Goal: Book appointment/travel/reservation

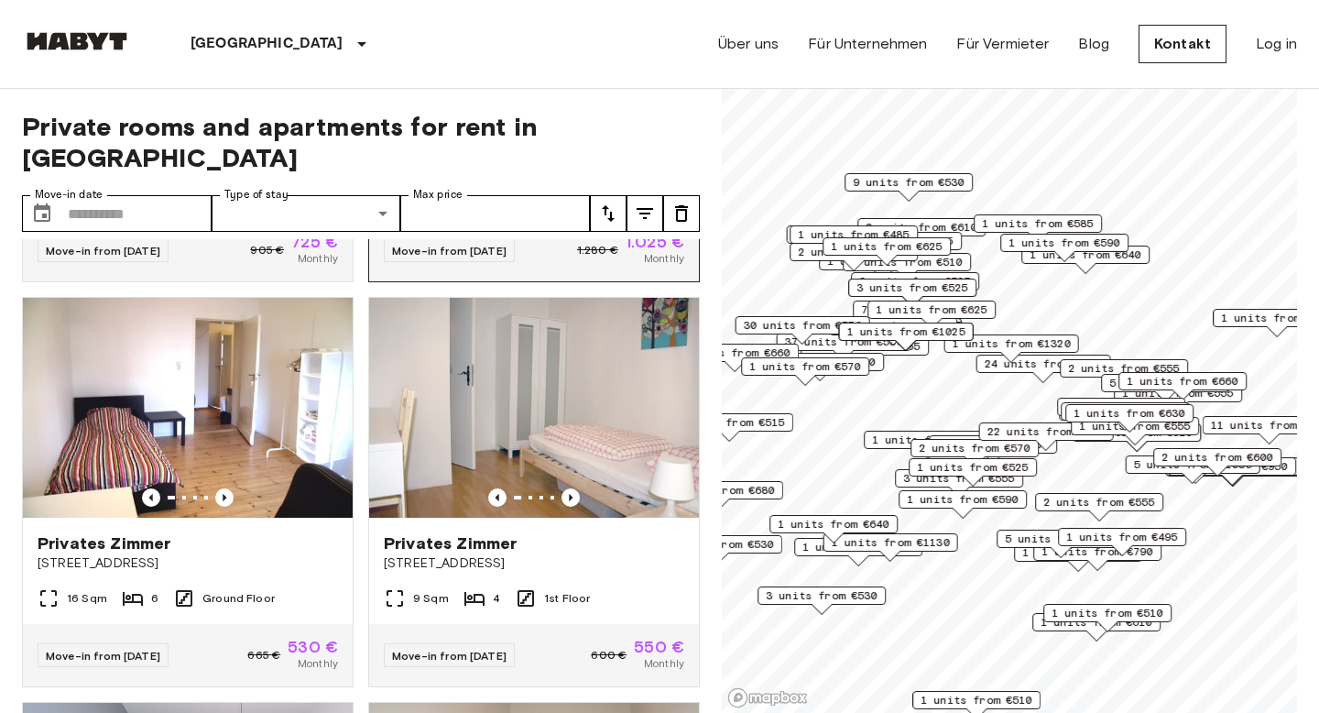
scroll to position [363, 0]
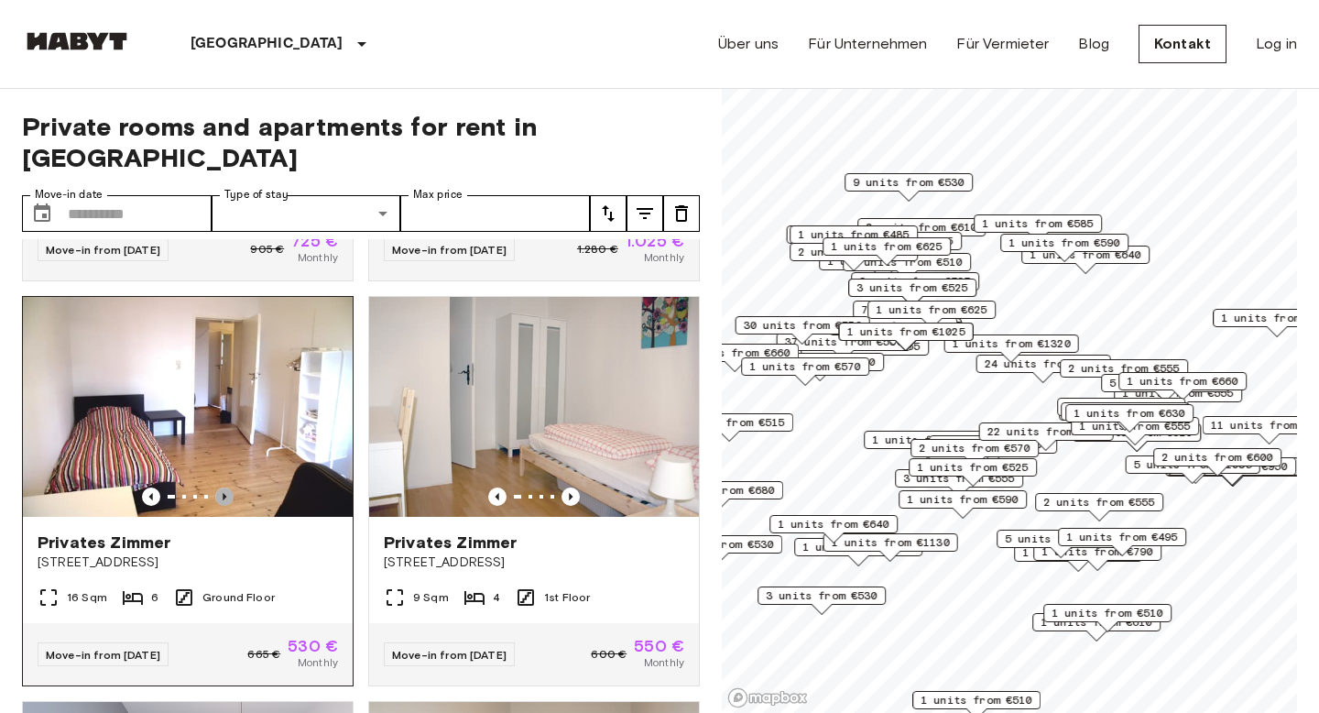
click at [220, 487] on icon "Previous image" at bounding box center [224, 496] width 18 height 18
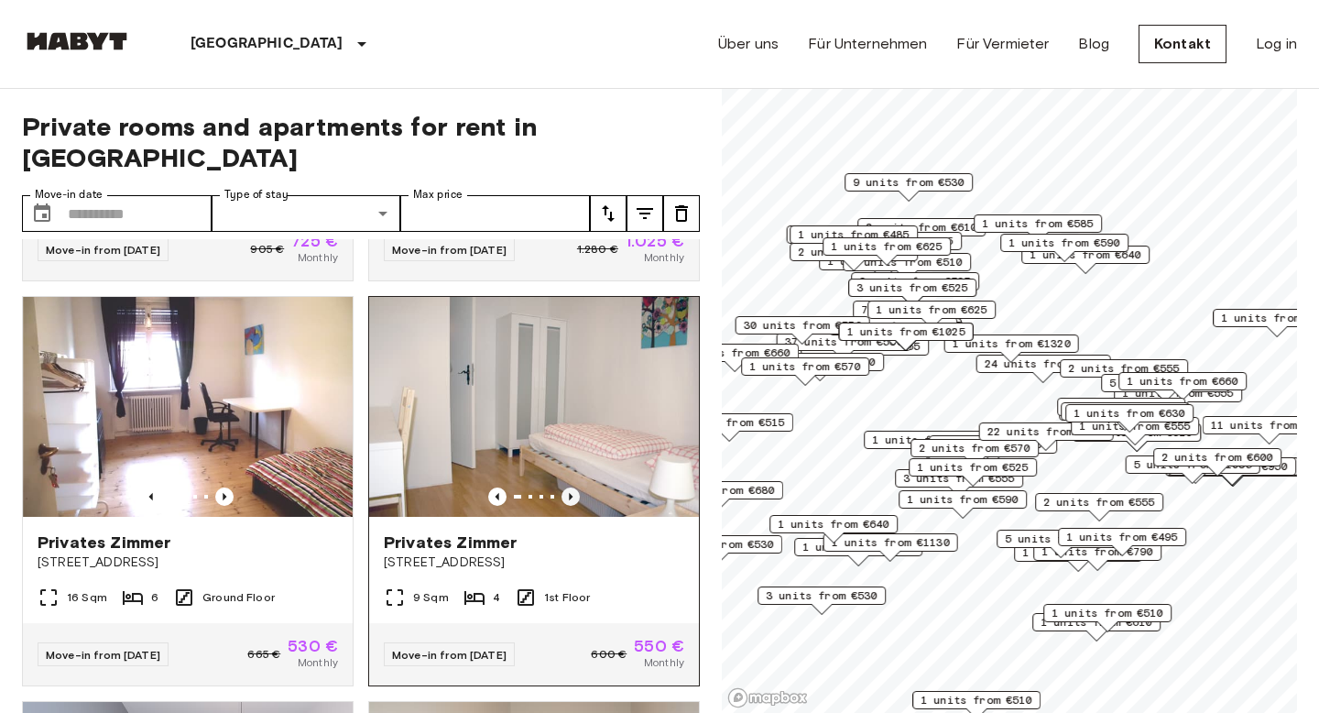
click at [570, 487] on icon "Previous image" at bounding box center [570, 496] width 18 height 18
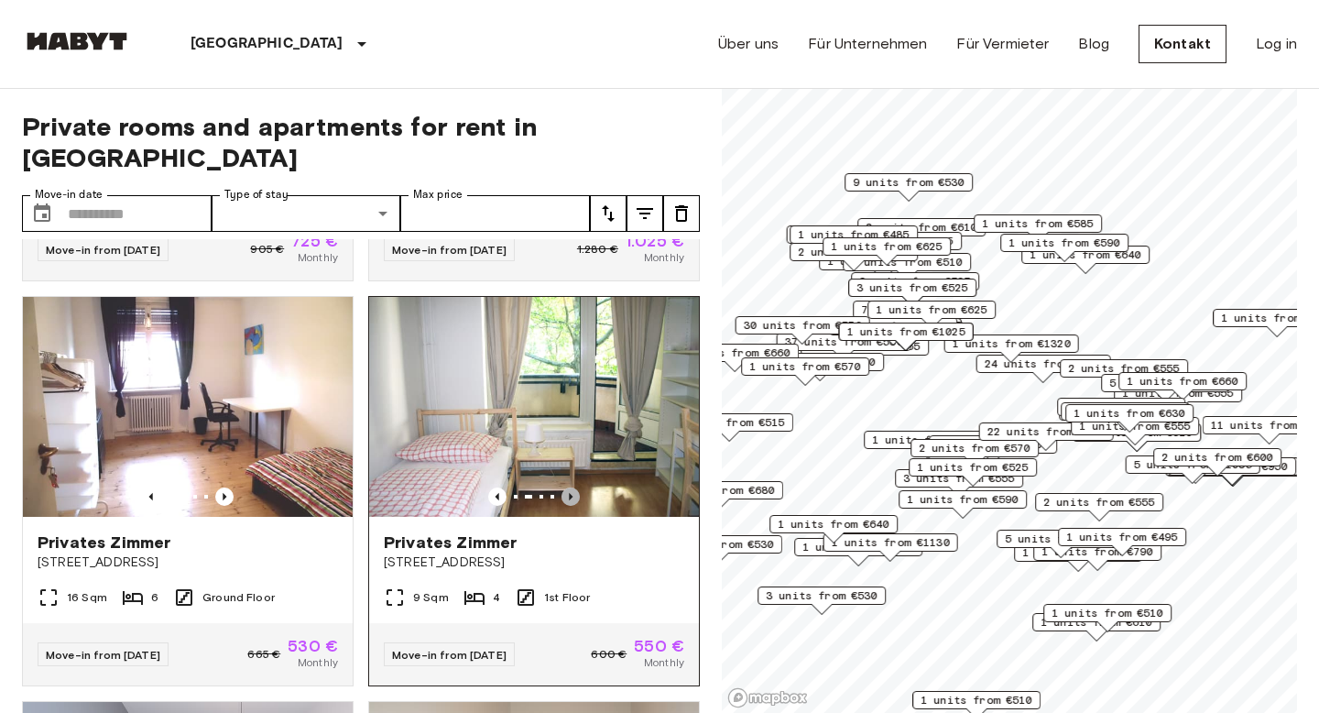
click at [569, 487] on icon "Previous image" at bounding box center [570, 496] width 18 height 18
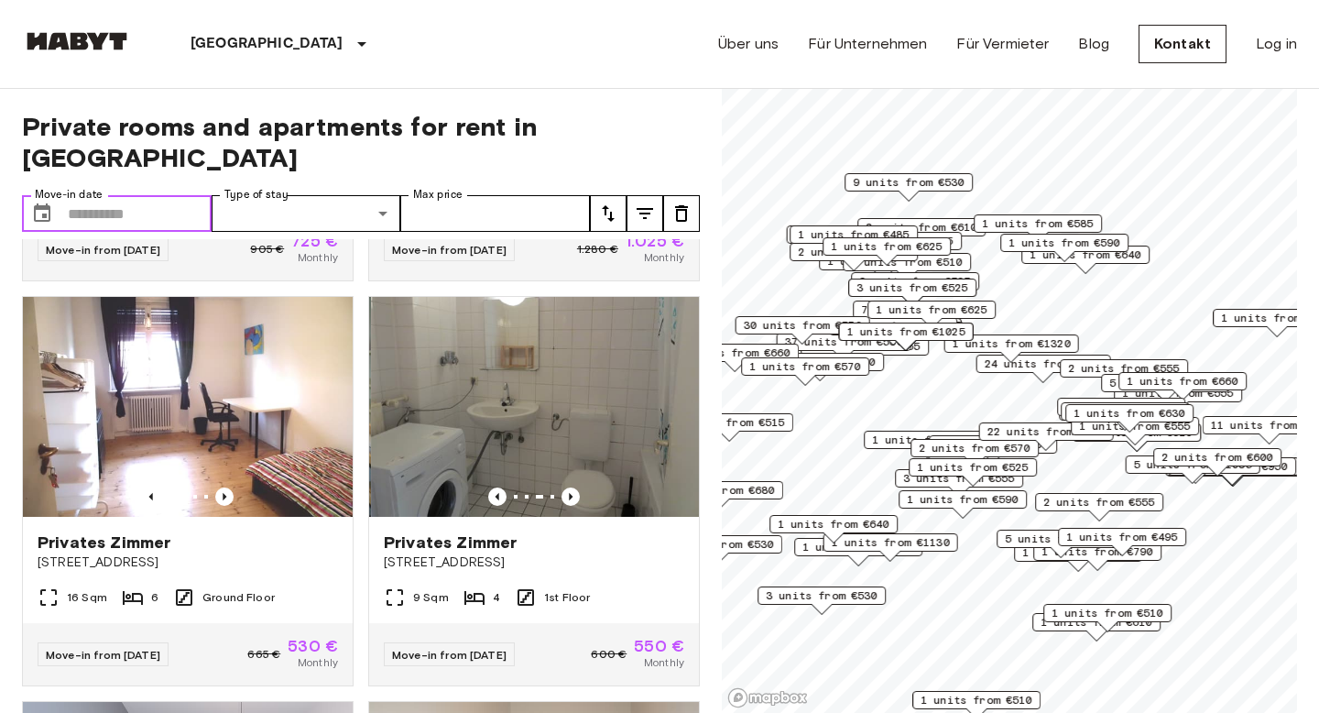
click at [140, 195] on input "Move-in date" at bounding box center [140, 213] width 144 height 37
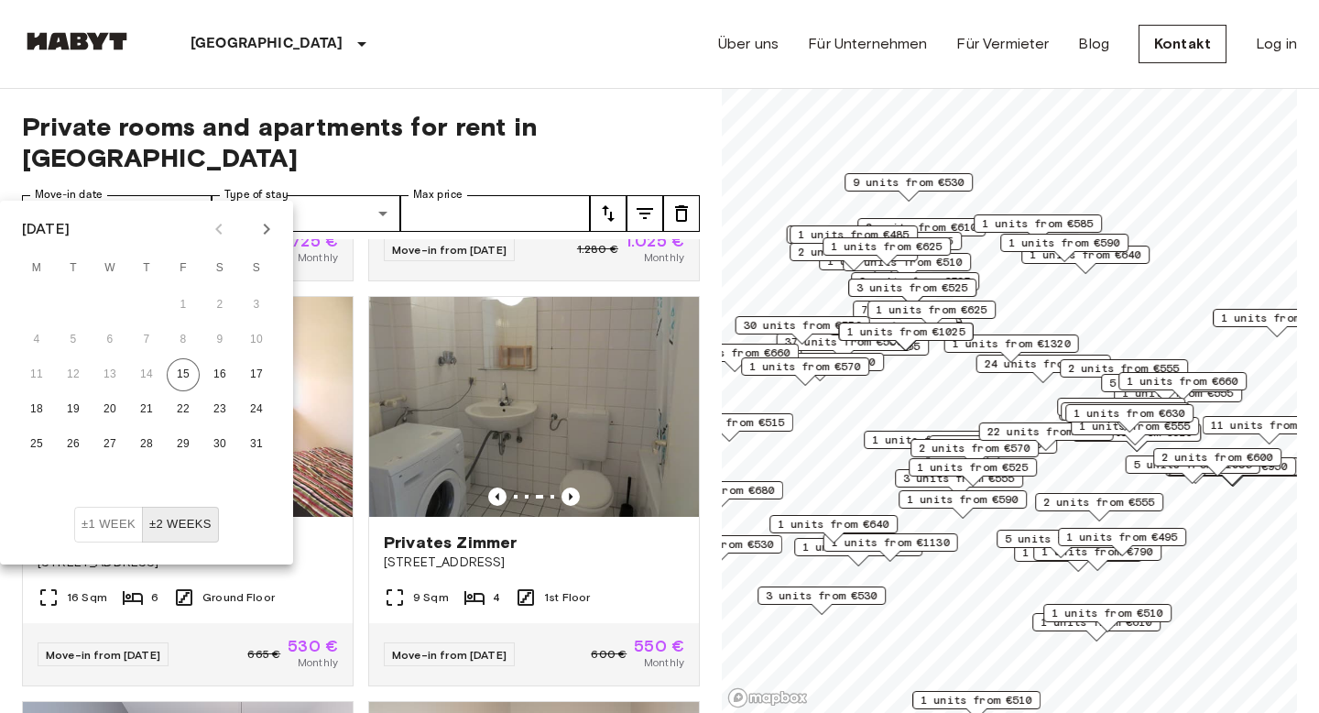
click at [267, 230] on icon "Next month" at bounding box center [267, 228] width 6 height 11
click at [109, 299] on button "1" at bounding box center [109, 304] width 33 height 33
type input "**********"
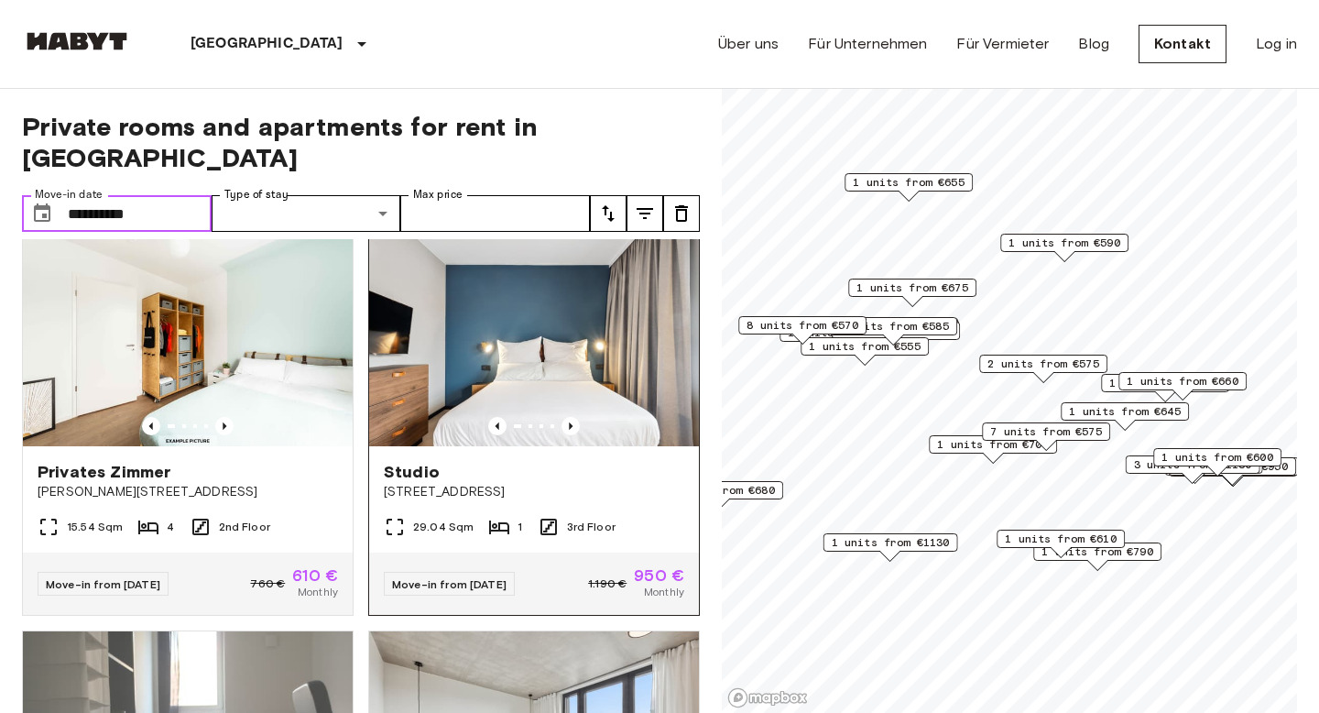
scroll to position [438, 0]
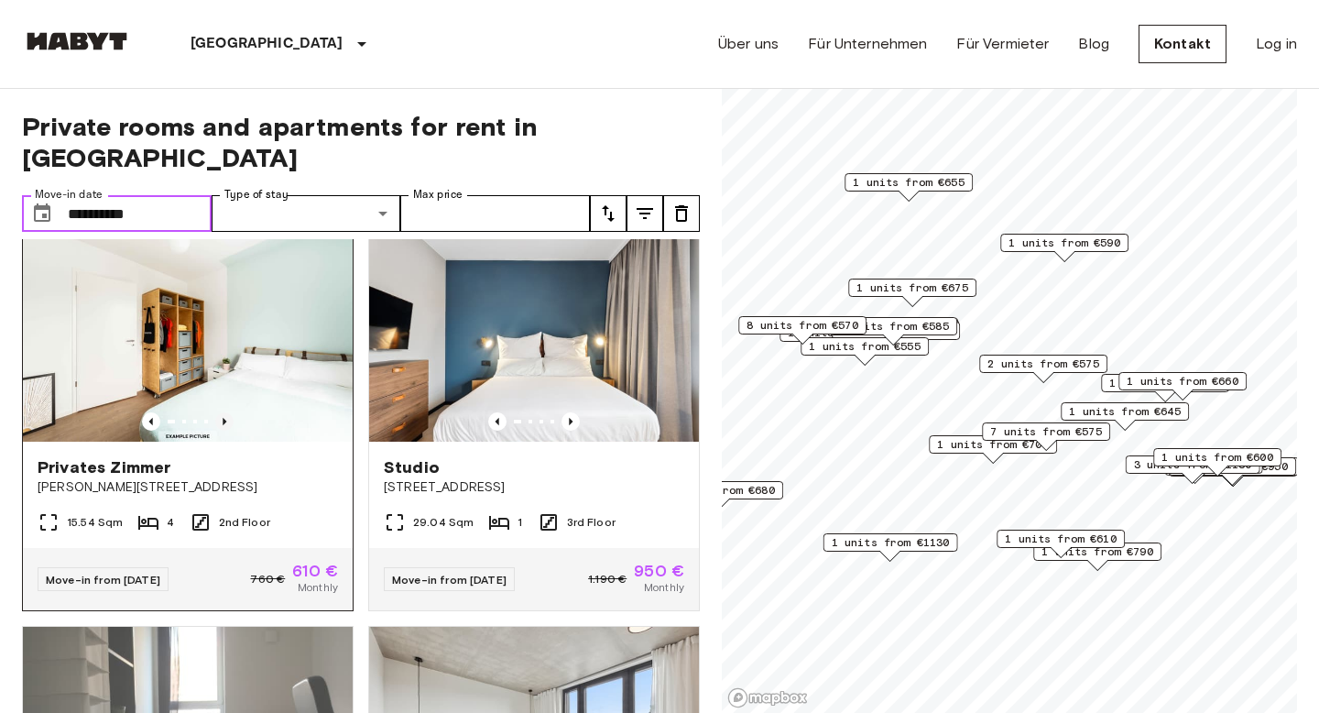
click at [224, 412] on icon "Previous image" at bounding box center [224, 421] width 18 height 18
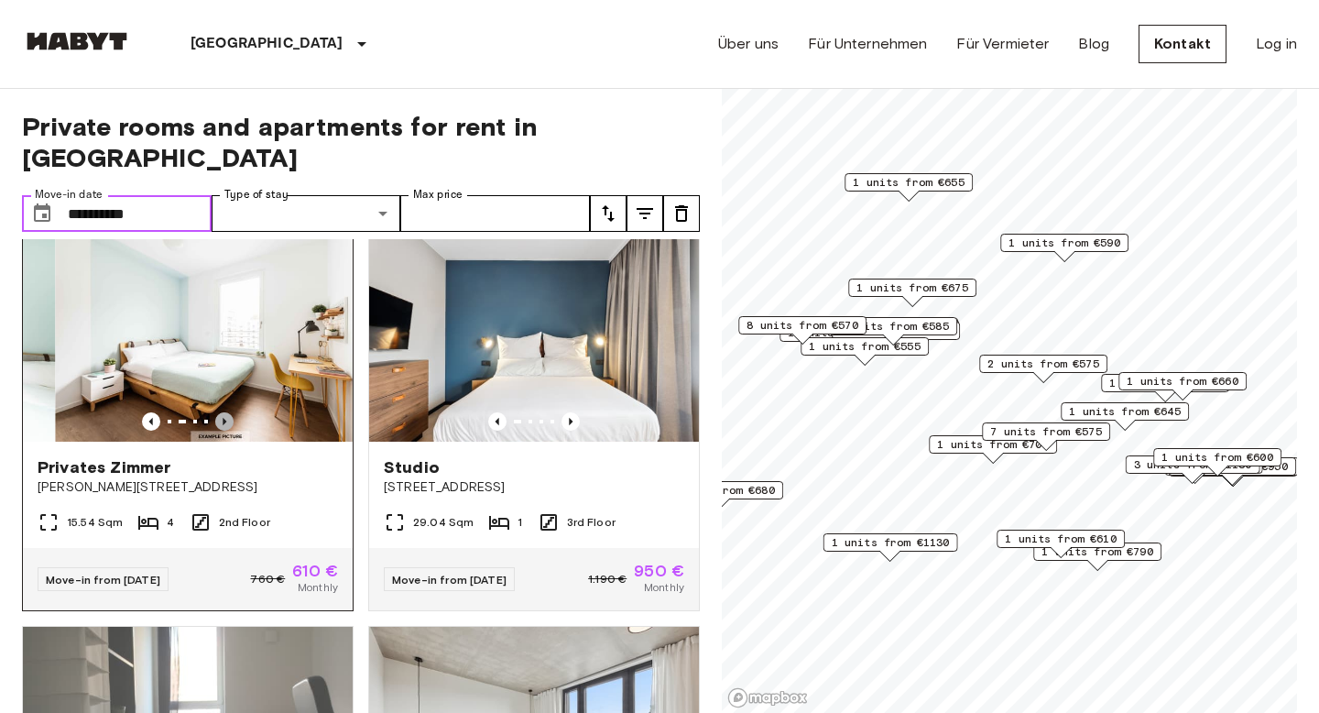
click at [224, 412] on icon "Previous image" at bounding box center [224, 421] width 18 height 18
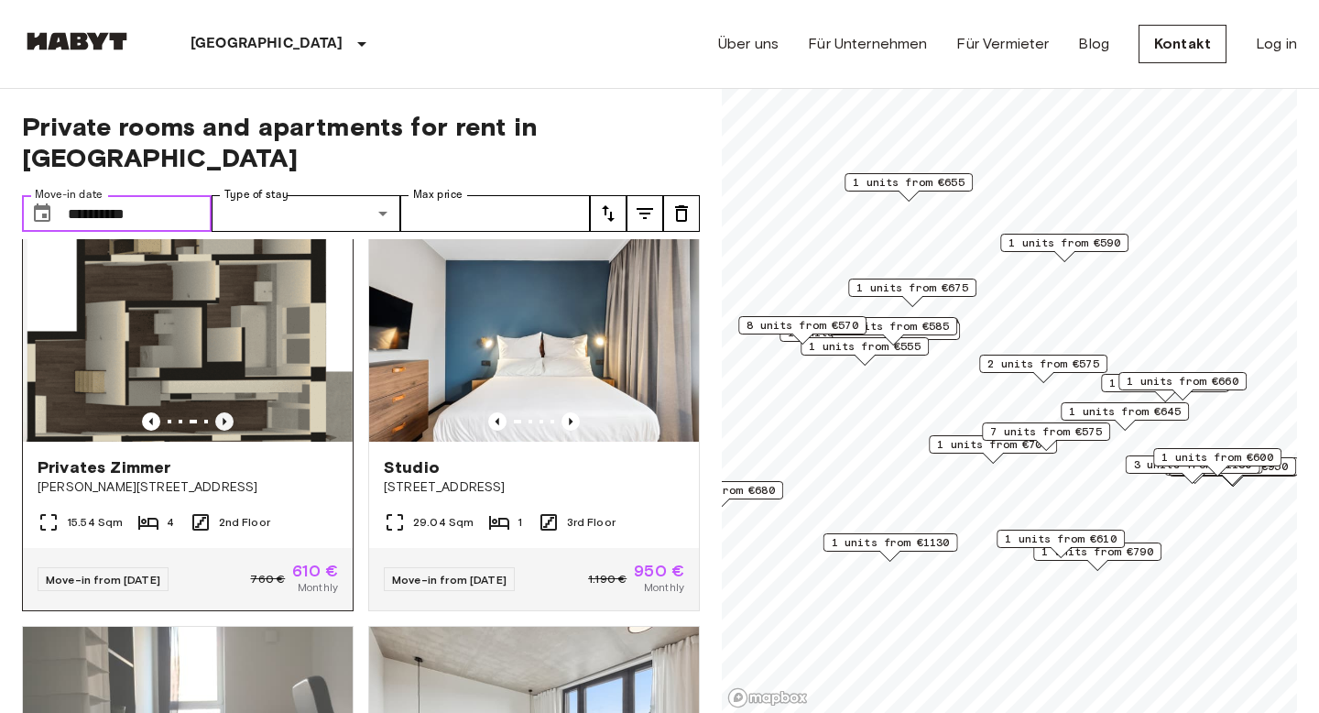
click at [224, 418] on icon "Previous image" at bounding box center [225, 421] width 4 height 7
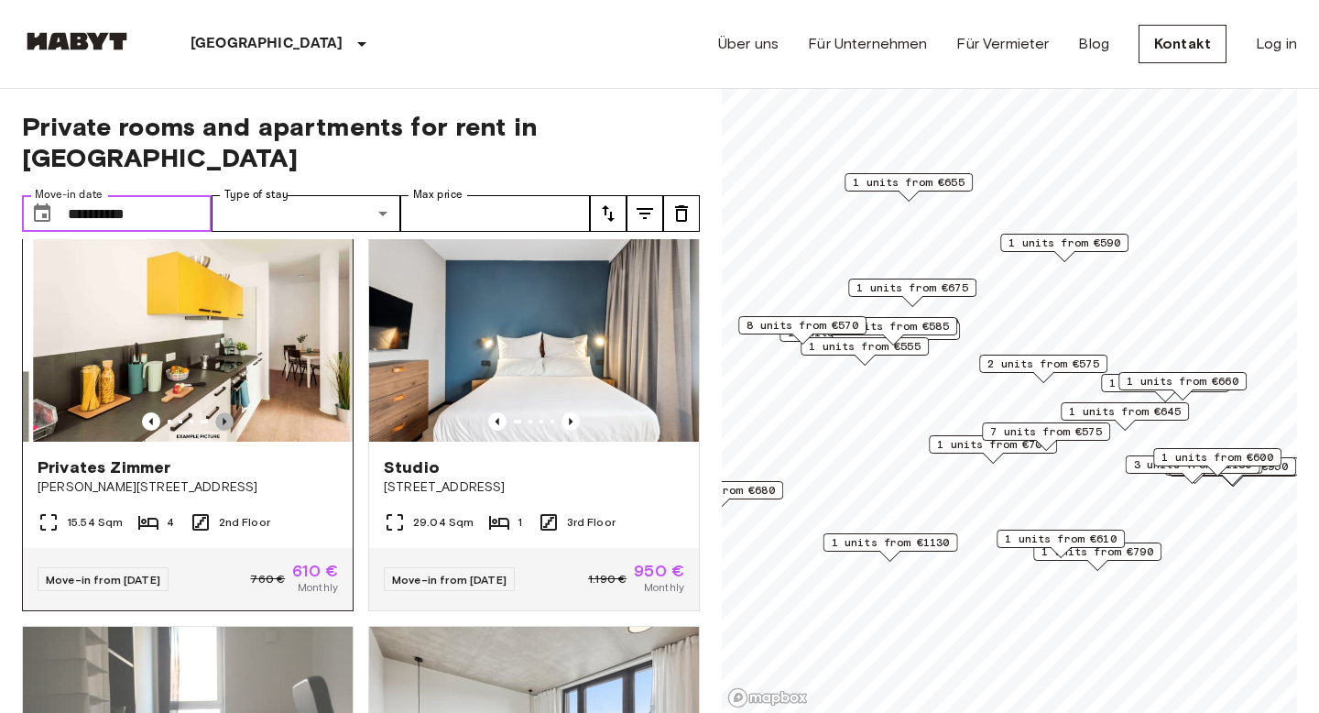
click at [224, 418] on icon "Previous image" at bounding box center [225, 421] width 4 height 7
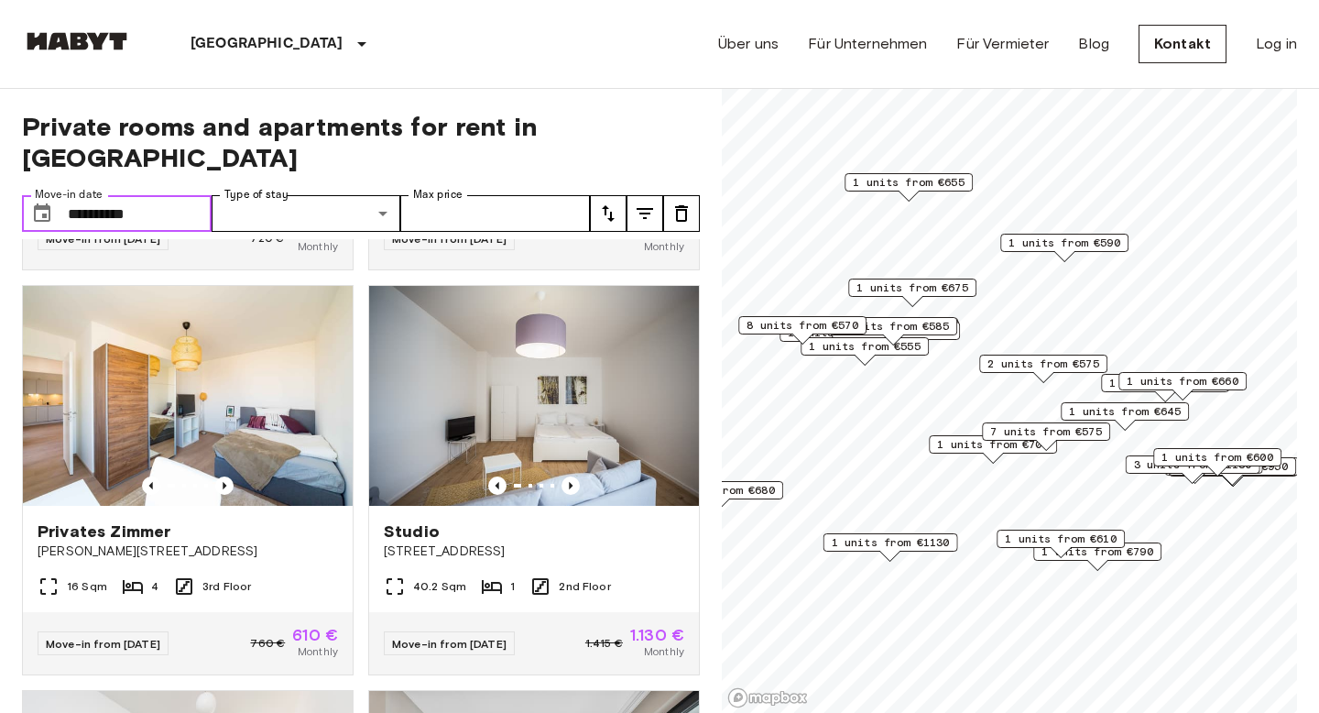
scroll to position [1218, 0]
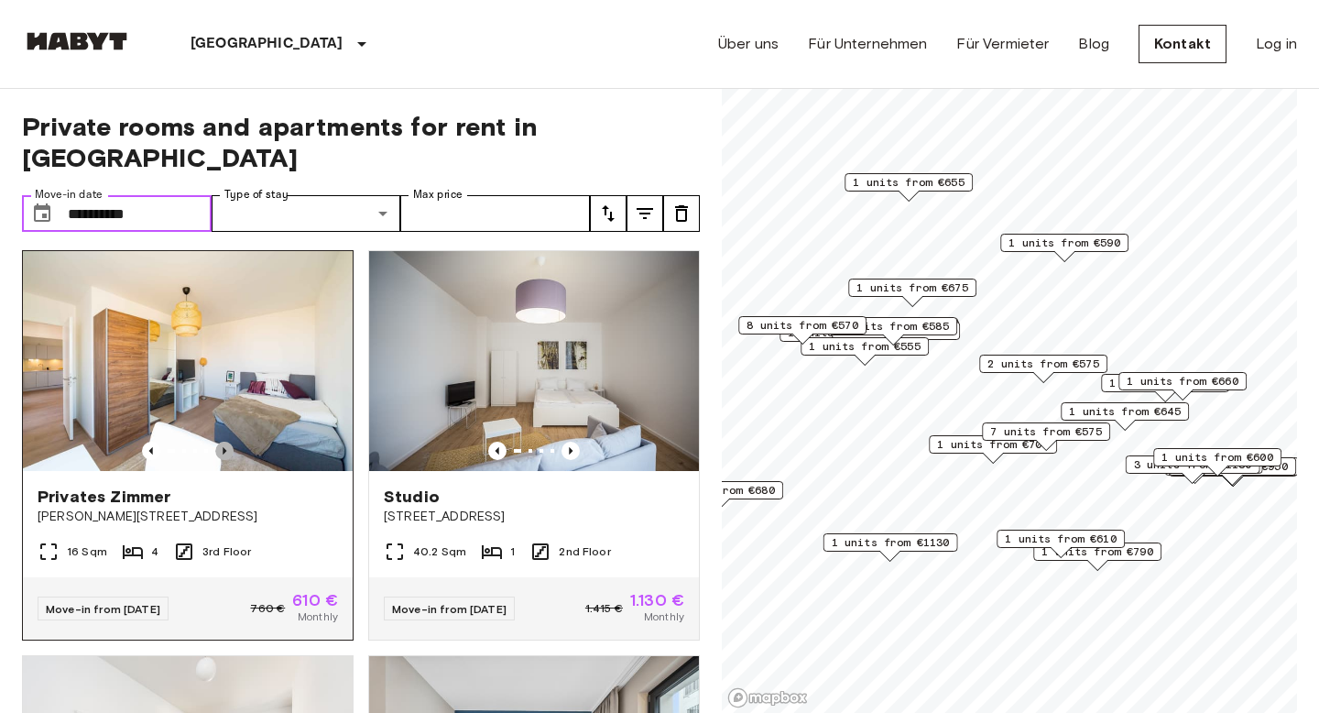
click at [220, 441] on icon "Previous image" at bounding box center [224, 450] width 18 height 18
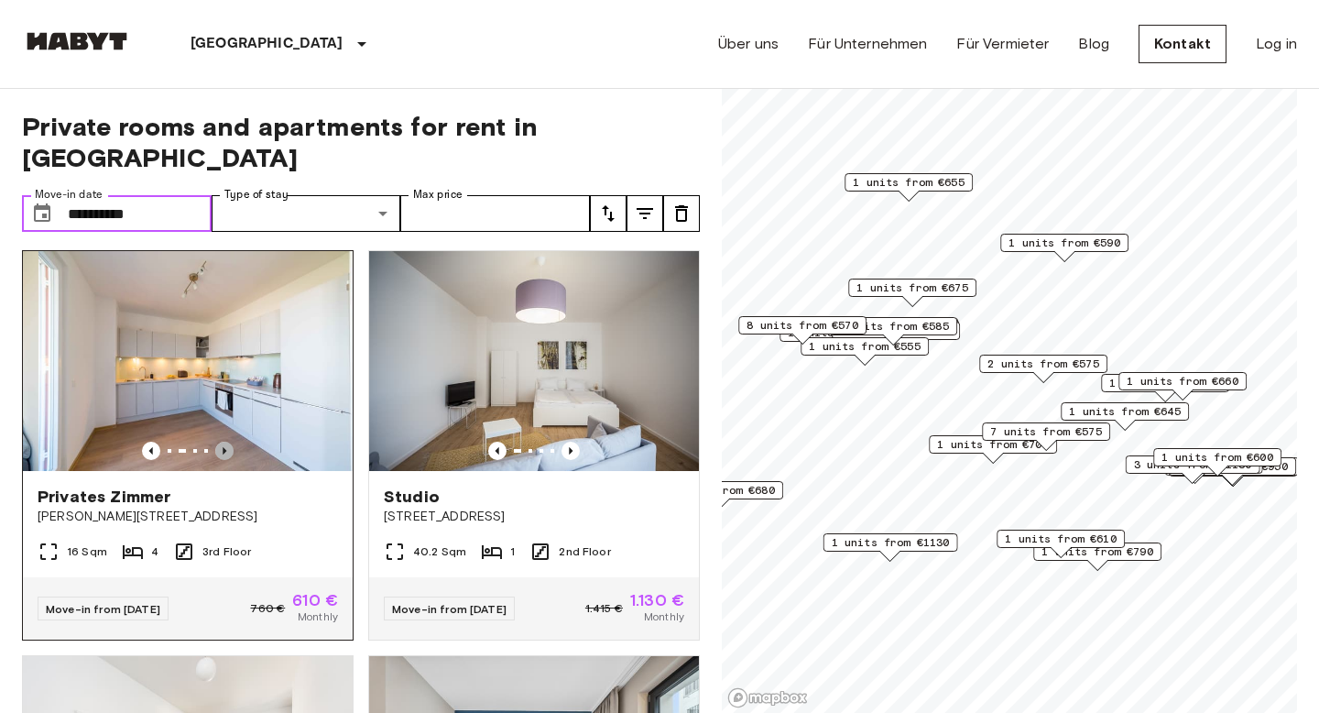
click at [220, 441] on icon "Previous image" at bounding box center [224, 450] width 18 height 18
